Goal: Task Accomplishment & Management: Complete application form

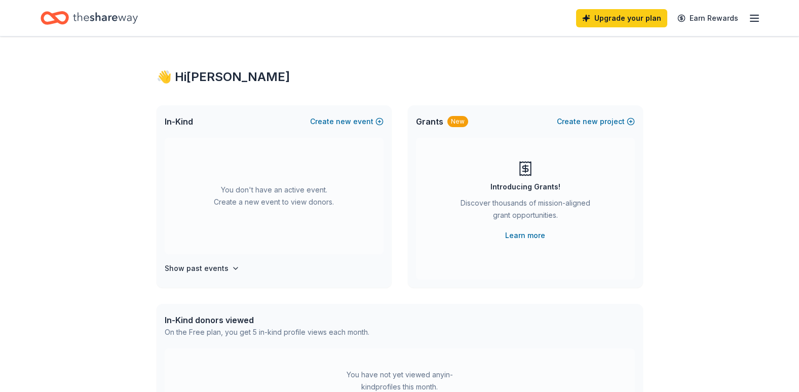
click at [752, 23] on icon "button" at bounding box center [754, 18] width 12 height 12
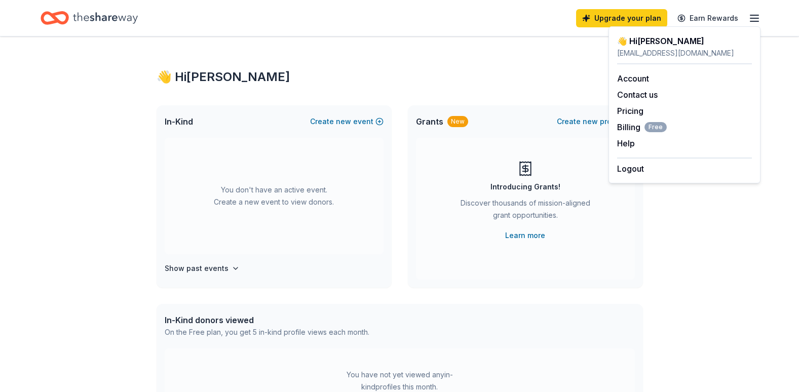
click at [713, 246] on div "👋 Hi Jessica In-Kind Create new event You don't have an active event. Create a …" at bounding box center [399, 332] width 799 height 592
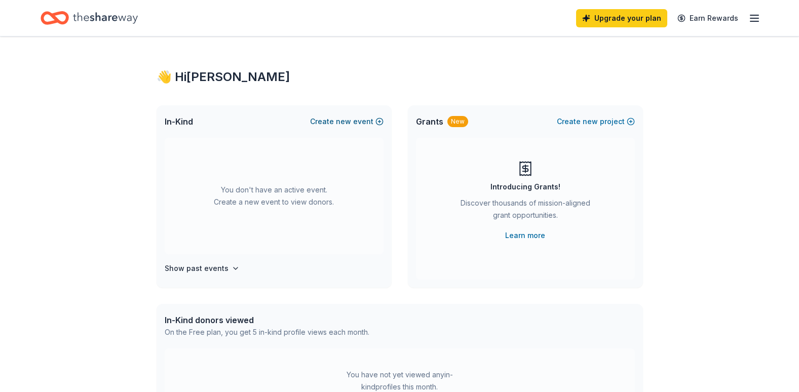
click at [379, 119] on button "Create new event" at bounding box center [346, 121] width 73 height 12
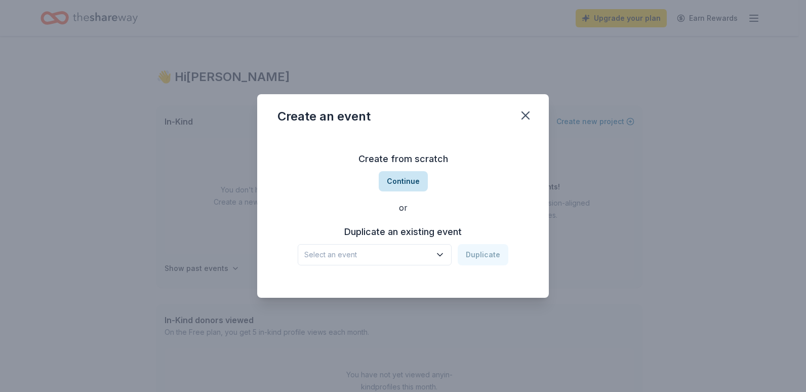
click at [395, 182] on button "Continue" at bounding box center [403, 181] width 49 height 20
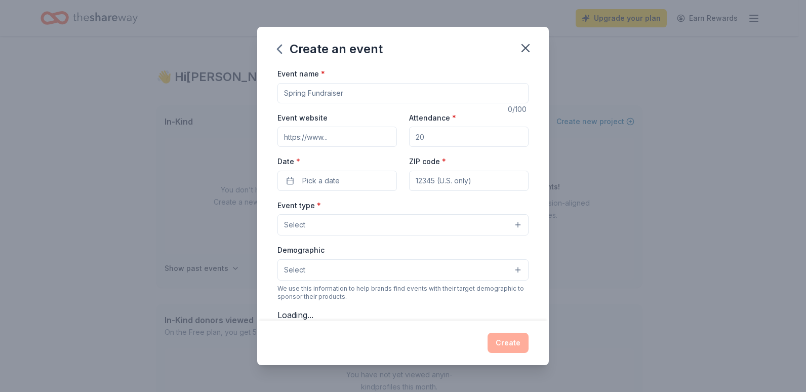
click at [314, 93] on input "Event name *" at bounding box center [403, 93] width 251 height 20
type input "Meet and Greet Fun Night"
type input "www.pslall.com"
type input "2"
type input "300"
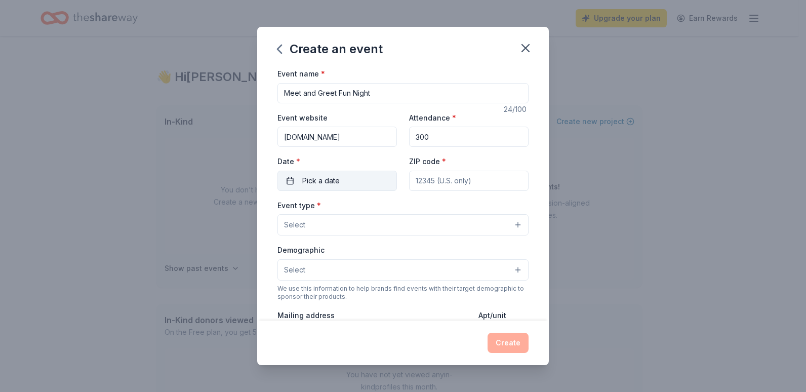
click at [340, 177] on button "Pick a date" at bounding box center [338, 181] width 120 height 20
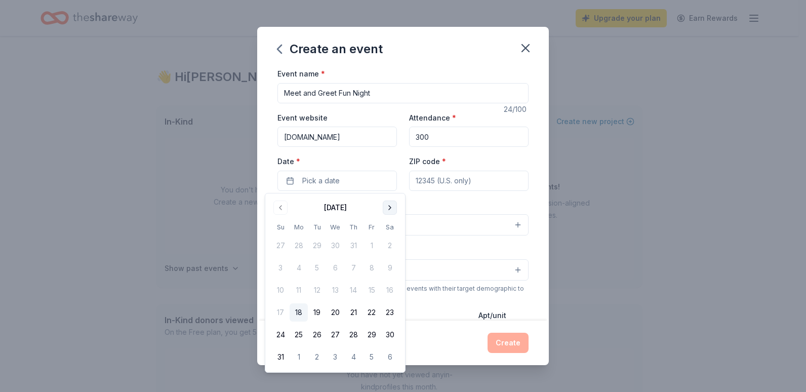
click at [391, 210] on button "Go to next month" at bounding box center [390, 208] width 14 height 14
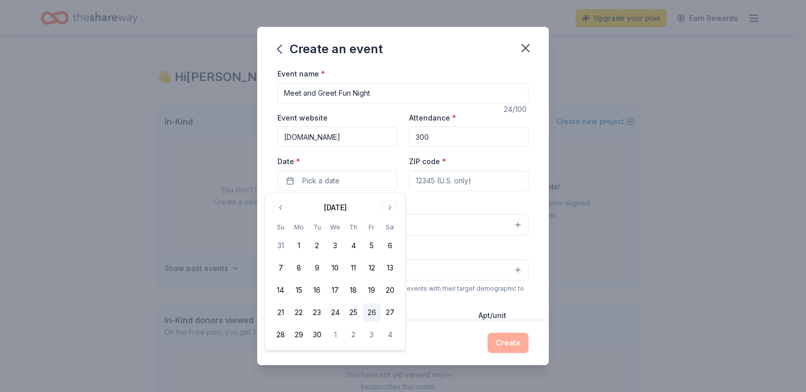
click at [372, 309] on button "26" at bounding box center [372, 312] width 18 height 18
click at [456, 182] on input "ZIP code *" at bounding box center [469, 181] width 120 height 20
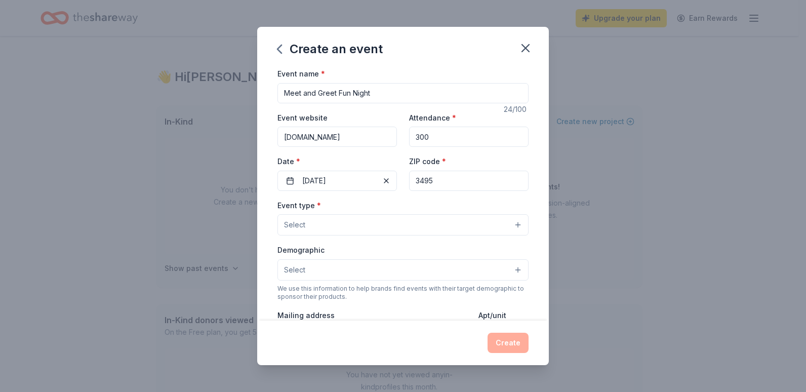
type input "34952"
type input "pslallbaseball@gmail.com"
type input "34952"
click at [348, 225] on button "Select" at bounding box center [403, 224] width 251 height 21
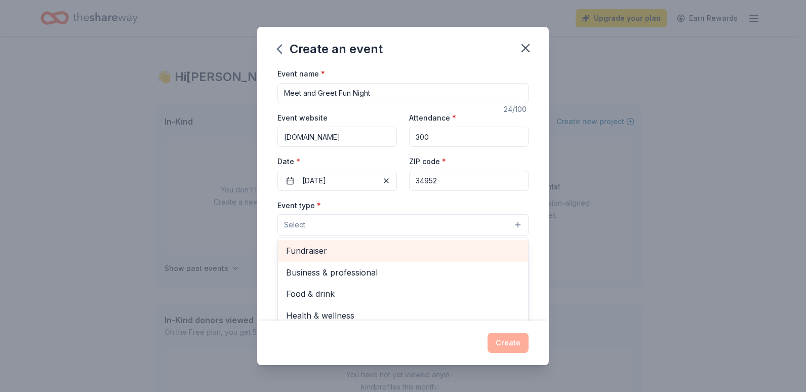
click at [415, 254] on span "Fundraiser" at bounding box center [403, 250] width 234 height 13
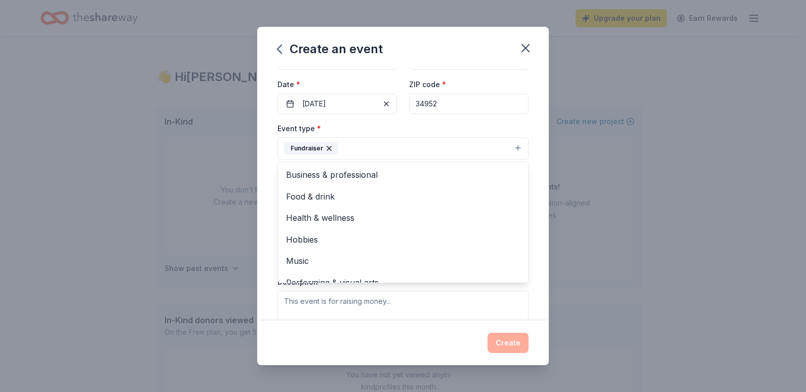
scroll to position [107, 0]
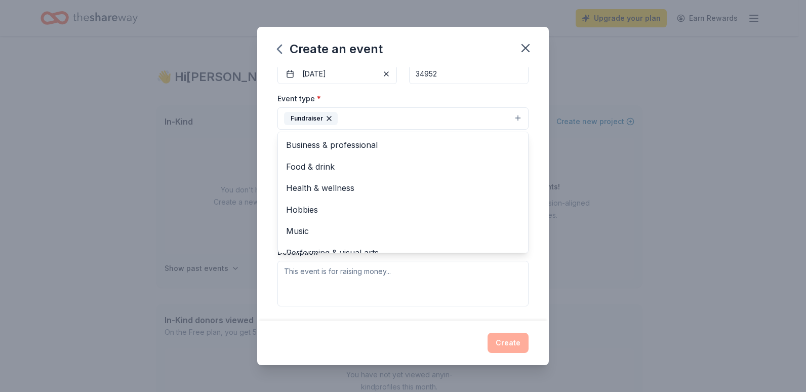
click at [529, 221] on div "Event name * Meet and Greet Fun Night 24 /100 Event website www.pslall.com Atte…" at bounding box center [403, 193] width 292 height 253
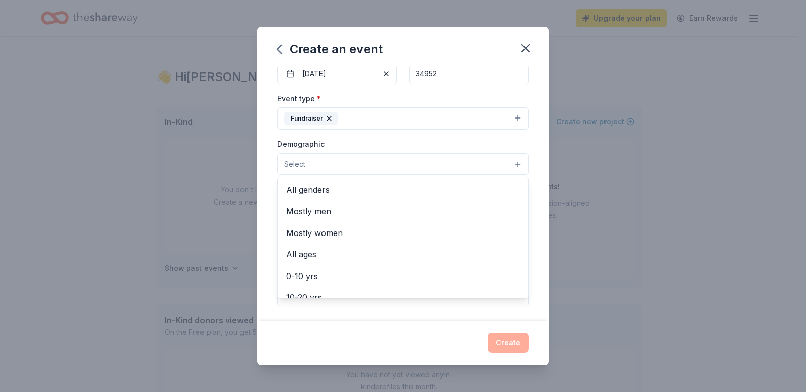
click at [327, 163] on button "Select" at bounding box center [403, 163] width 251 height 21
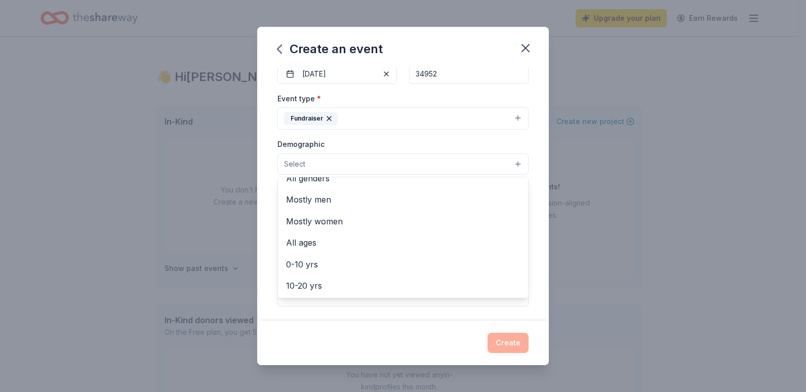
scroll to position [5, 0]
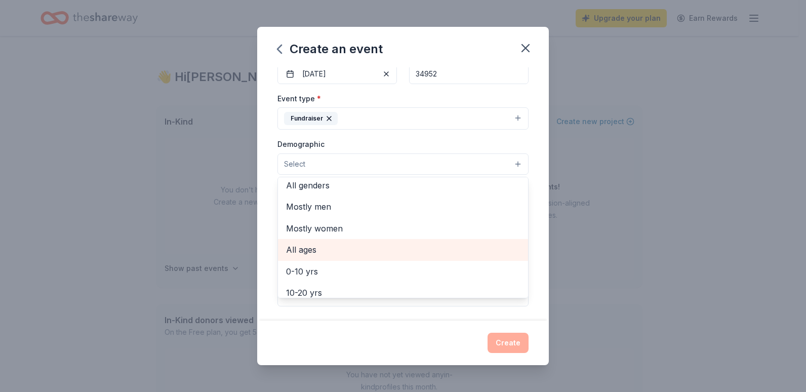
click at [309, 249] on span "All ages" at bounding box center [403, 249] width 234 height 13
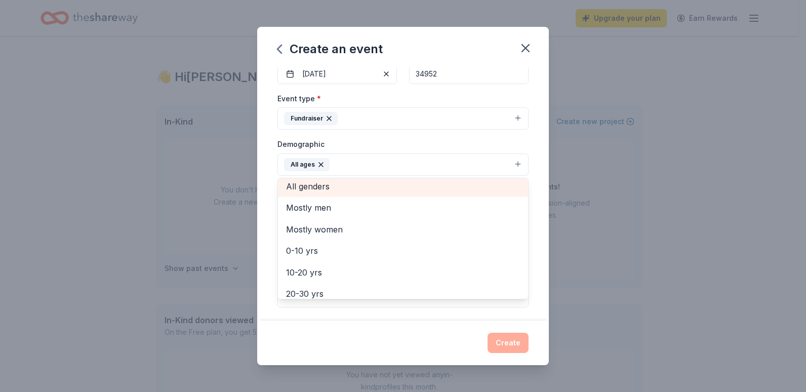
scroll to position [0, 0]
click at [360, 187] on span "All genders" at bounding box center [403, 189] width 234 height 13
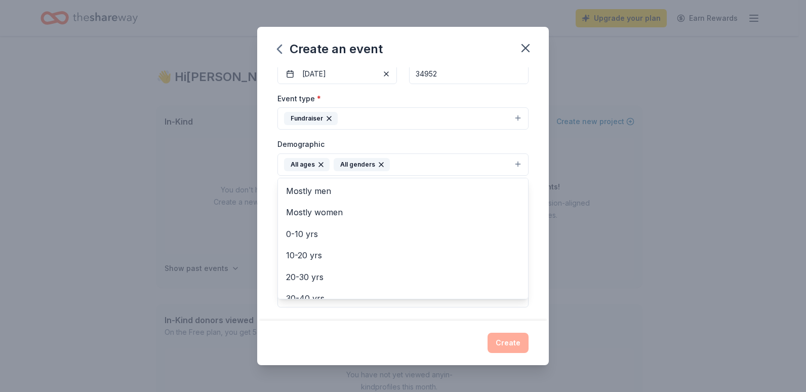
click at [527, 256] on div "Event name * Meet and Greet Fun Night 24 /100 Event website www.pslall.com Atte…" at bounding box center [403, 193] width 292 height 253
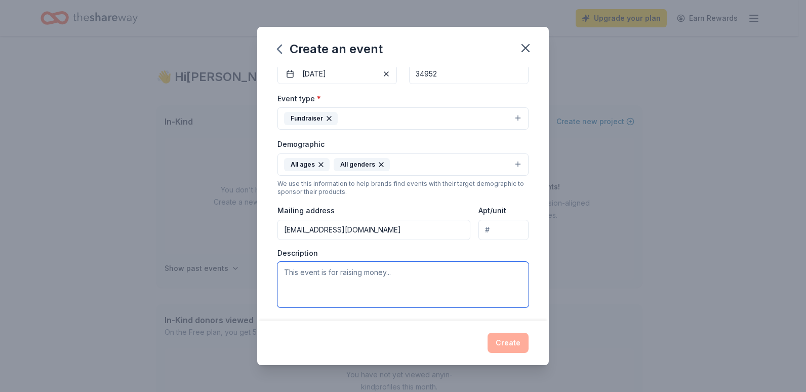
click at [438, 280] on textarea at bounding box center [403, 285] width 251 height 46
type textarea "O"
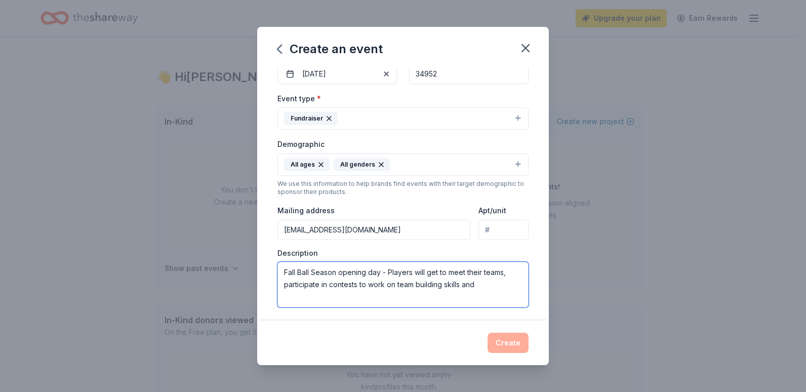
click at [356, 286] on textarea "Fall Ball Season opening day - Players will get to meet their teams, participat…" at bounding box center [403, 285] width 251 height 46
click at [352, 299] on textarea "Fall Ball Season opening day - Players will get to meet their teams, participat…" at bounding box center [403, 285] width 251 height 46
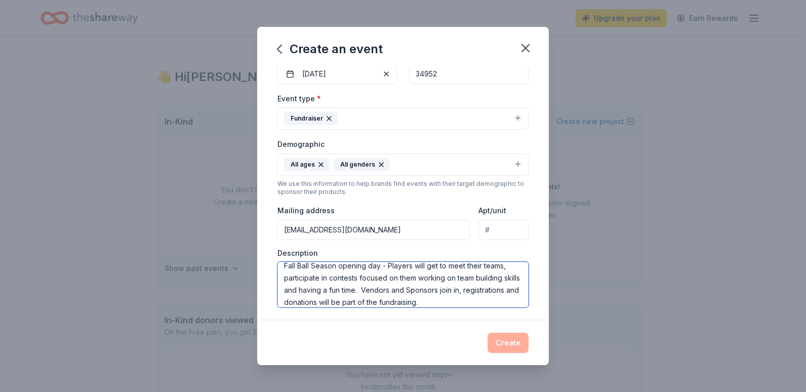
type textarea "Fall Ball Season opening day - Players will get to meet their teams, participat…"
click at [538, 281] on div "Event name * Meet and Greet Fun Night 24 /100 Event website www.pslall.com Atte…" at bounding box center [403, 193] width 292 height 253
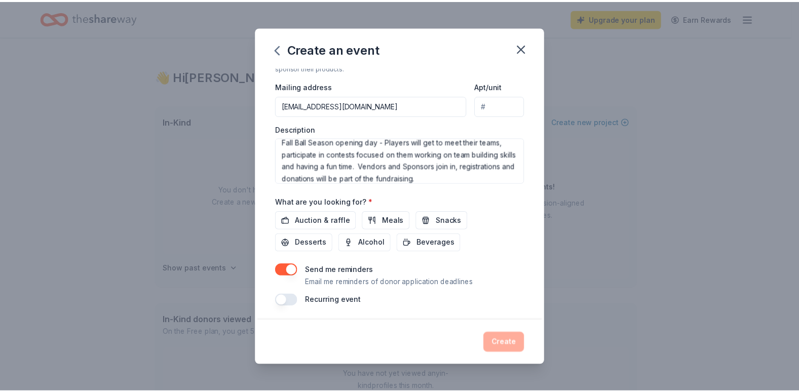
scroll to position [233, 0]
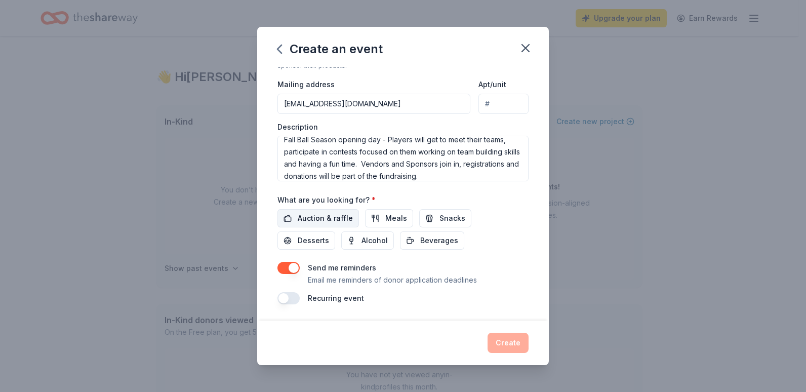
click at [340, 219] on span "Auction & raffle" at bounding box center [325, 218] width 55 height 12
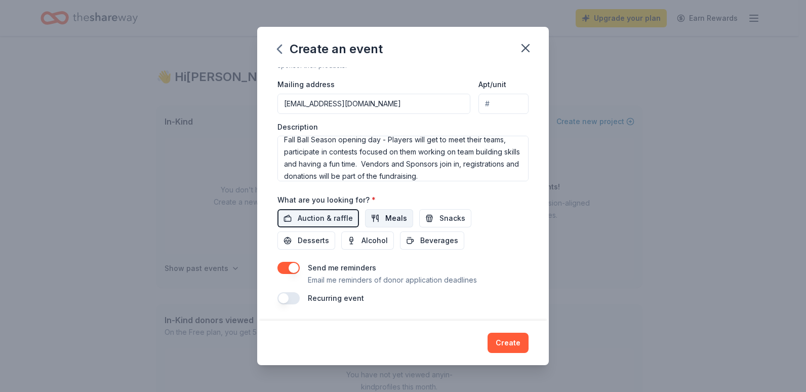
click at [385, 219] on span "Meals" at bounding box center [396, 218] width 22 height 12
click at [445, 220] on span "Snacks" at bounding box center [453, 218] width 26 height 12
click at [524, 343] on button "Create" at bounding box center [508, 343] width 41 height 20
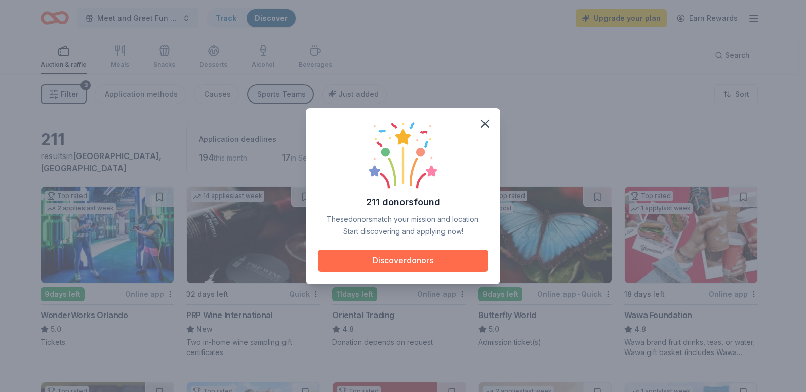
click at [404, 259] on button "Discover donors" at bounding box center [403, 261] width 170 height 22
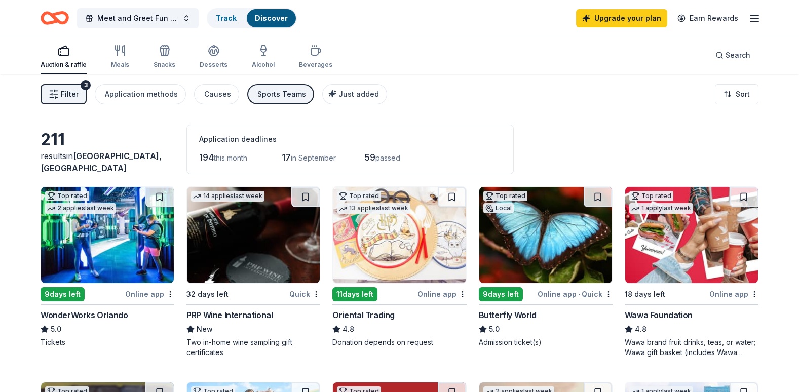
click at [113, 231] on img at bounding box center [107, 235] width 133 height 96
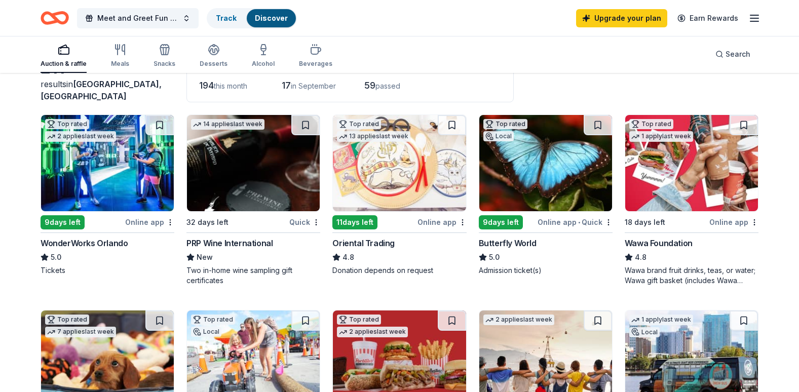
scroll to position [53, 0]
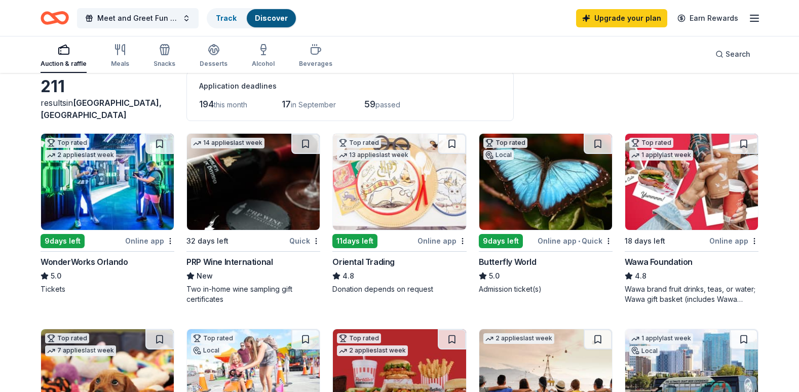
click at [660, 185] on img at bounding box center [691, 182] width 133 height 96
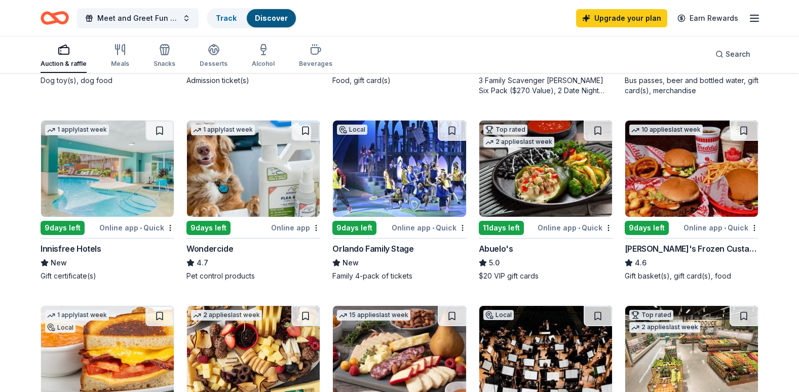
scroll to position [420, 0]
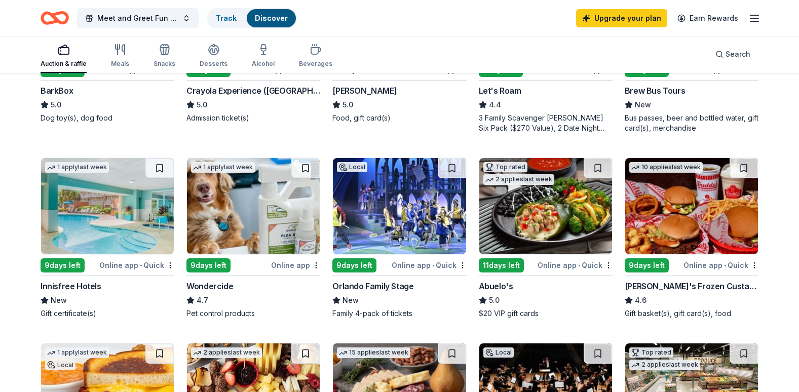
click at [382, 215] on img at bounding box center [399, 206] width 133 height 96
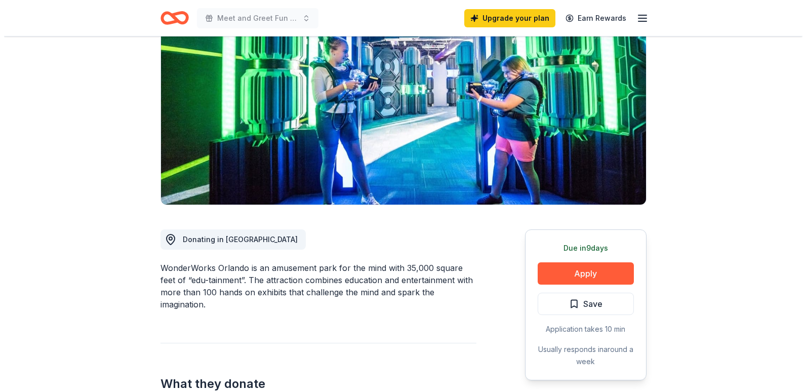
scroll to position [94, 0]
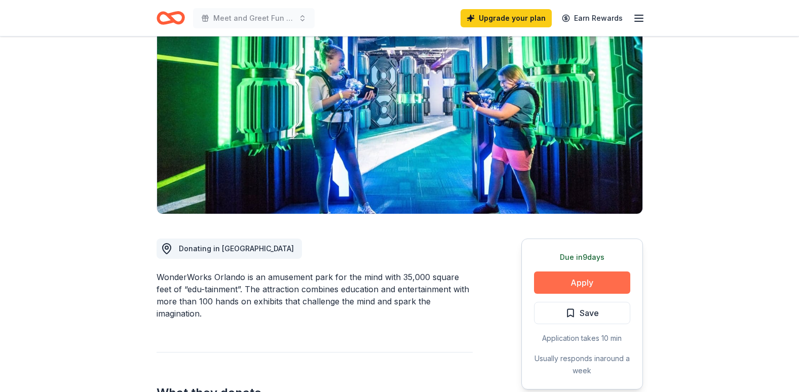
click at [560, 287] on button "Apply" at bounding box center [582, 282] width 96 height 22
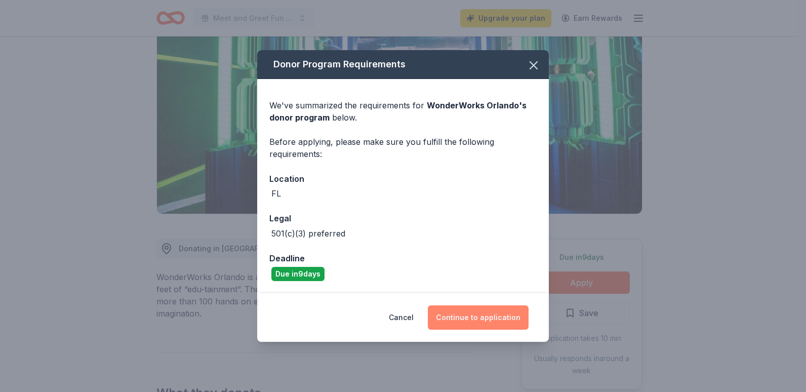
click at [482, 320] on button "Continue to application" at bounding box center [478, 317] width 101 height 24
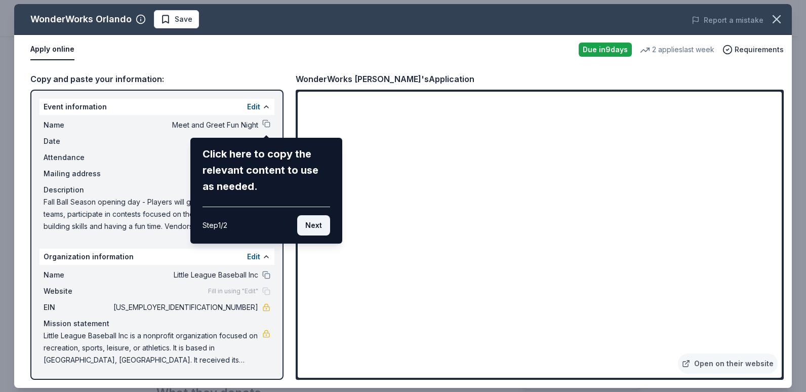
click at [319, 226] on button "Next" at bounding box center [313, 225] width 33 height 20
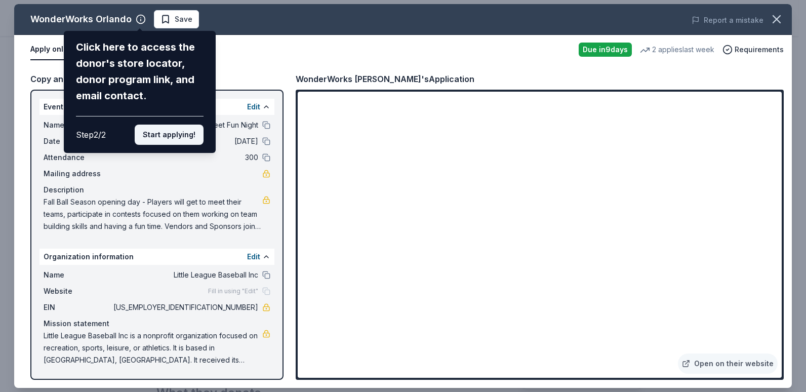
click at [167, 136] on button "Start applying!" at bounding box center [169, 135] width 69 height 20
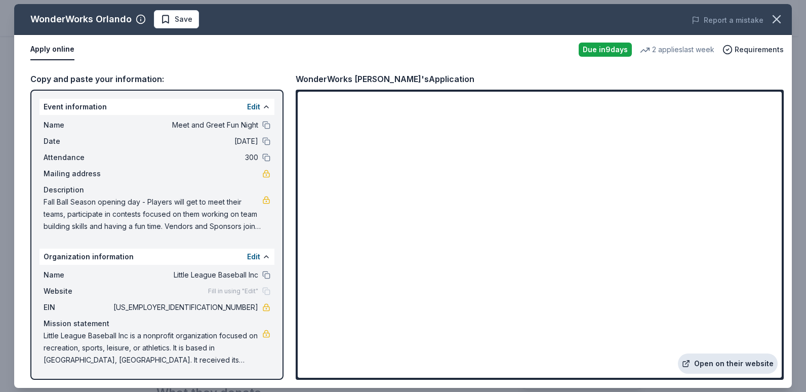
click at [722, 366] on link "Open on their website" at bounding box center [728, 364] width 100 height 20
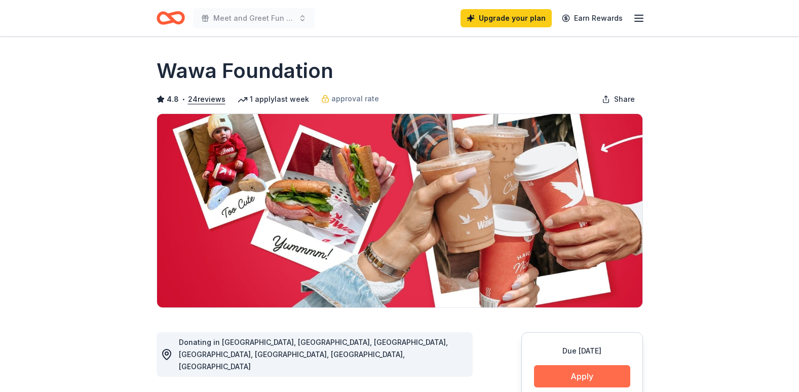
click at [574, 375] on button "Apply" at bounding box center [582, 376] width 96 height 22
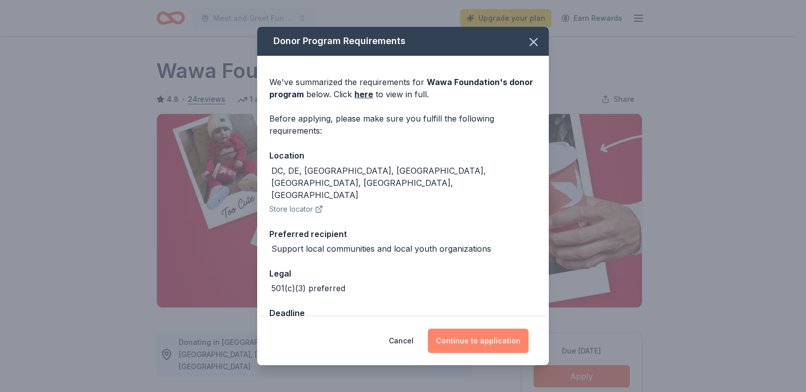
click at [471, 341] on button "Continue to application" at bounding box center [478, 341] width 101 height 24
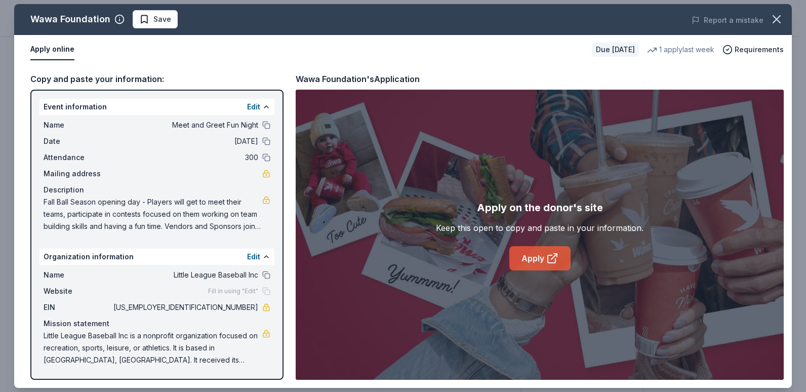
click at [534, 257] on link "Apply" at bounding box center [539, 258] width 61 height 24
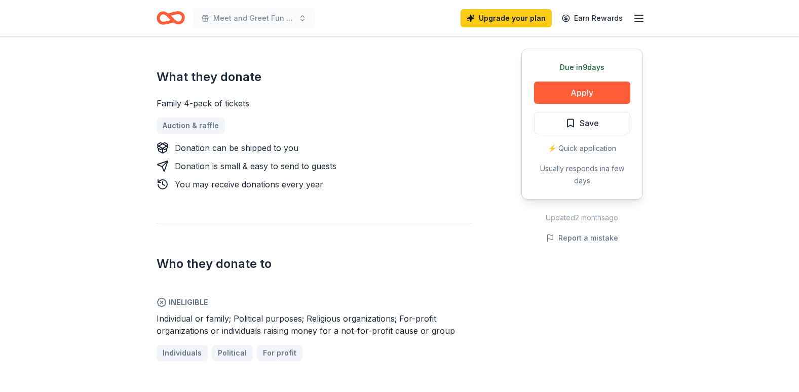
scroll to position [417, 0]
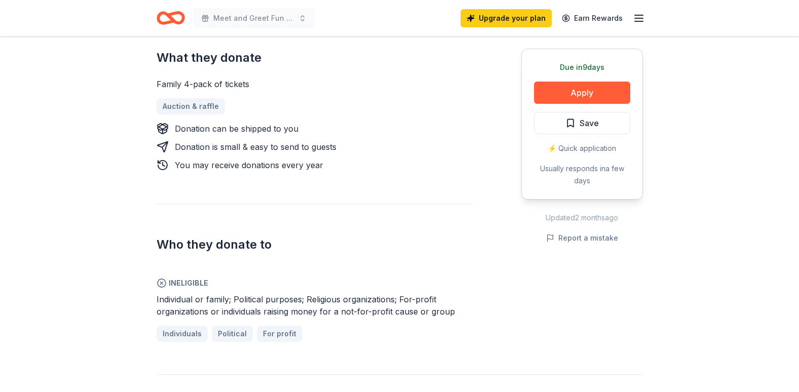
click at [417, 251] on h2 "Who they donate to" at bounding box center [314, 245] width 316 height 16
click at [381, 148] on div "Donation is small & easy to send to guests" at bounding box center [314, 147] width 316 height 12
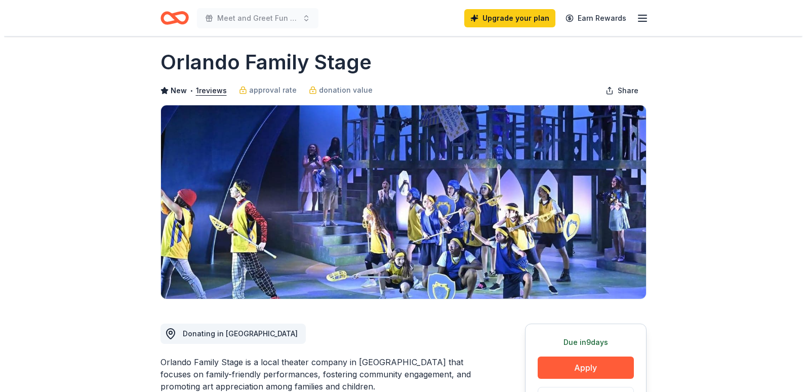
scroll to position [0, 0]
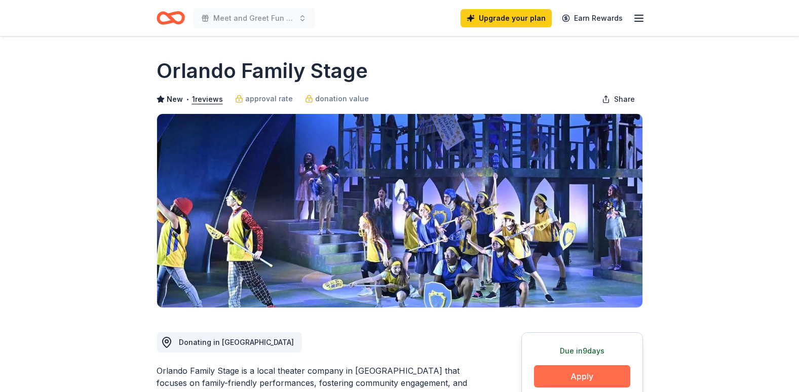
click at [583, 377] on button "Apply" at bounding box center [582, 376] width 96 height 22
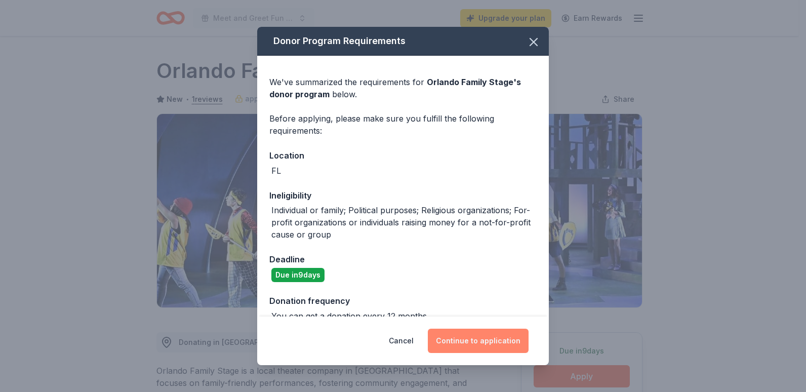
click at [484, 343] on button "Continue to application" at bounding box center [478, 341] width 101 height 24
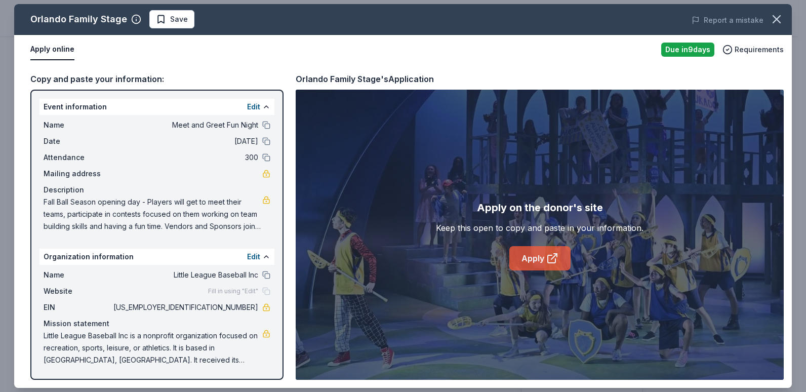
click at [530, 261] on link "Apply" at bounding box center [539, 258] width 61 height 24
